Goal: Book appointment/travel/reservation

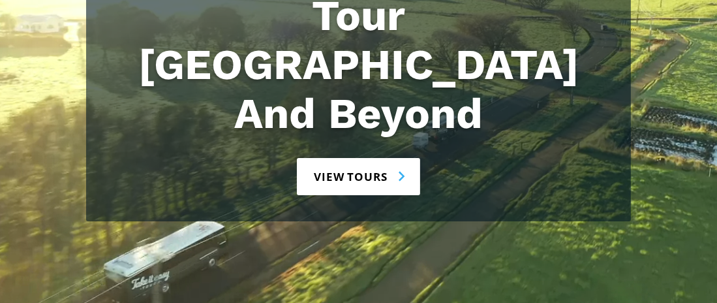
scroll to position [250, 0]
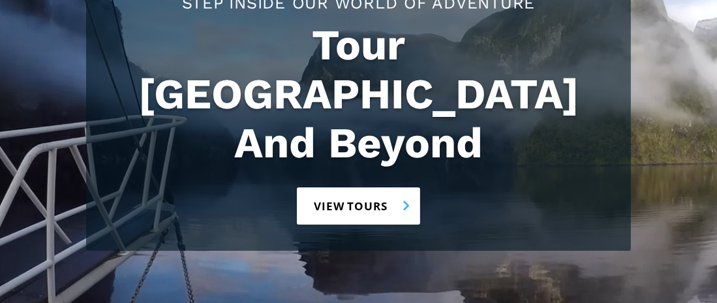
click at [404, 187] on link "View tours" at bounding box center [358, 205] width 123 height 37
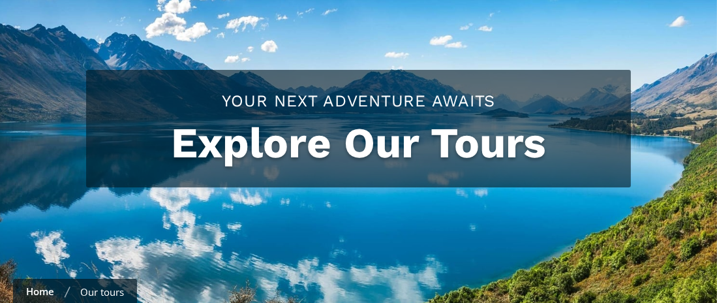
checkbox input "true"
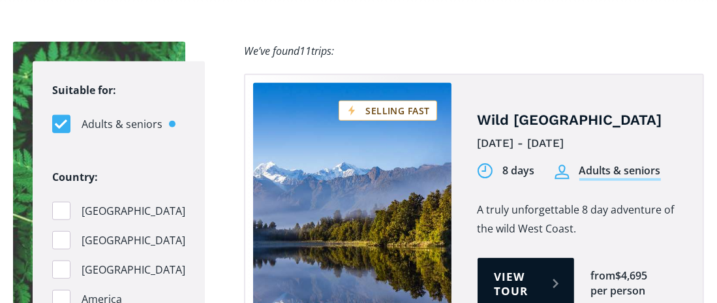
scroll to position [1328, 0]
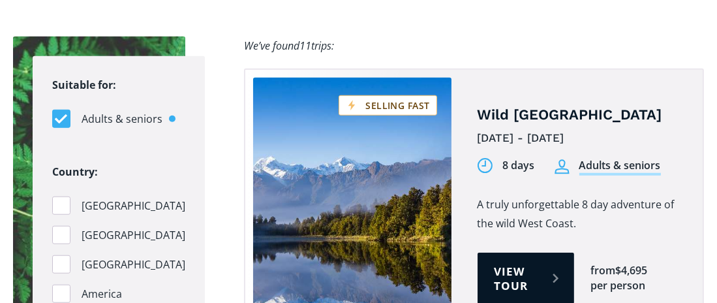
click at [119, 226] on span "[GEOGRAPHIC_DATA]" at bounding box center [134, 235] width 104 height 18
click at [61, 231] on input "[GEOGRAPHIC_DATA]" at bounding box center [56, 235] width 8 height 8
checkbox input "true"
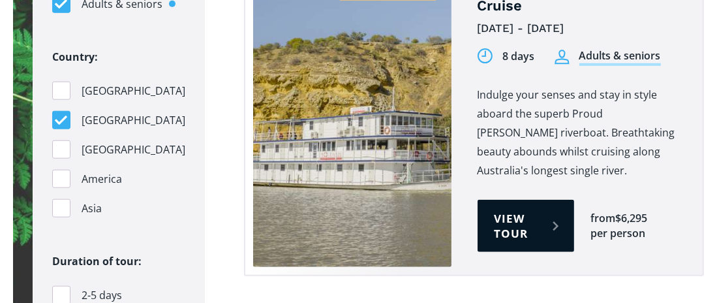
scroll to position [1447, 0]
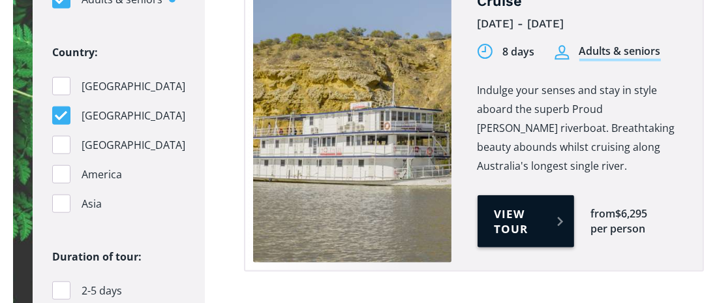
click at [557, 195] on link "View tour" at bounding box center [525, 221] width 97 height 52
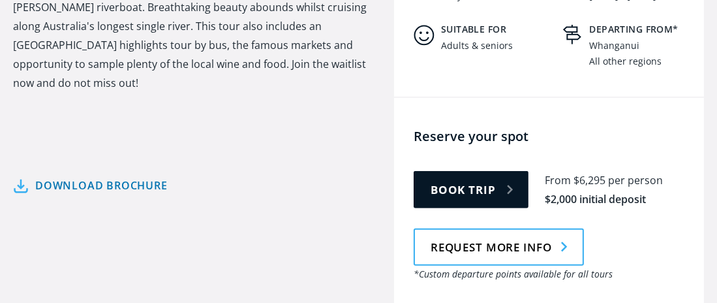
scroll to position [693, 0]
